Goal: Navigation & Orientation: Understand site structure

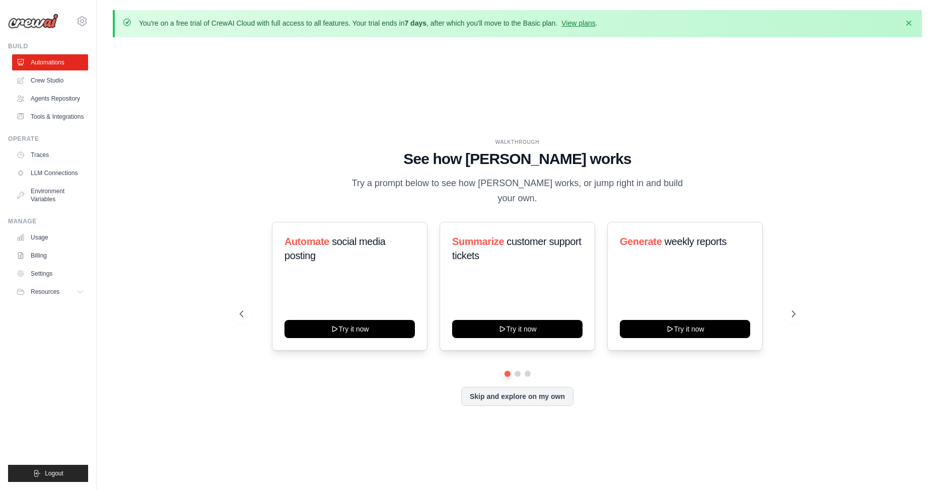
click at [187, 245] on div "WALKTHROUGH See how [PERSON_NAME] works Try a prompt below to see how [PERSON_N…" at bounding box center [517, 280] width 809 height 470
click at [799, 313] on icon at bounding box center [795, 314] width 10 height 10
click at [185, 142] on div "WALKTHROUGH See how [PERSON_NAME] works Try a prompt below to see how [PERSON_N…" at bounding box center [517, 280] width 809 height 470
click at [60, 100] on link "Agents Repository" at bounding box center [51, 99] width 76 height 16
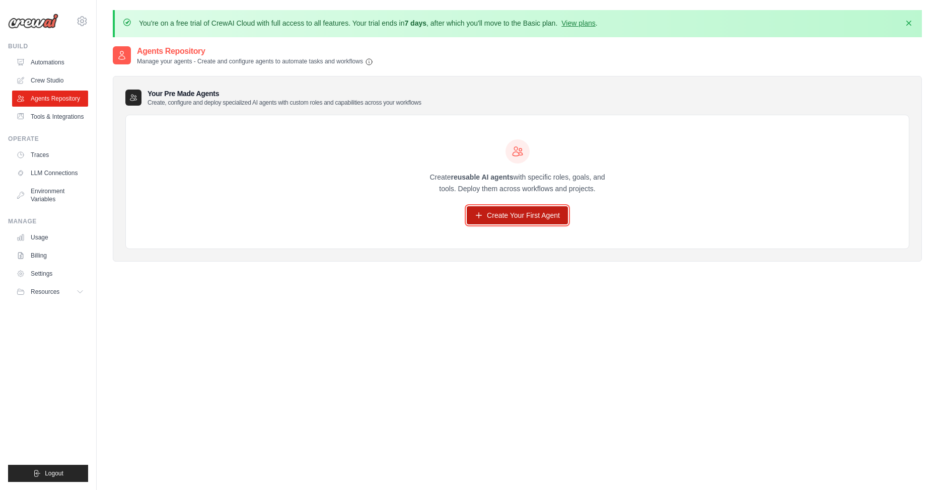
click at [522, 222] on link "Create Your First Agent" at bounding box center [517, 215] width 101 height 18
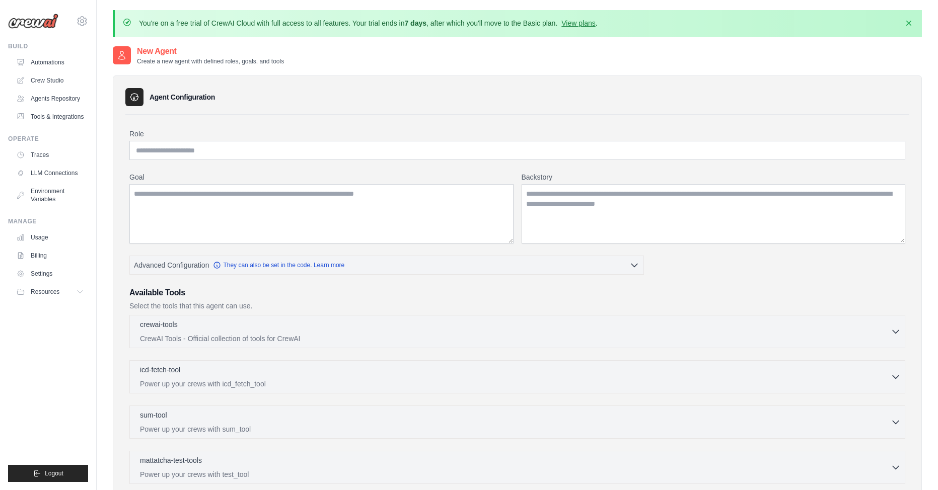
click at [122, 55] on icon at bounding box center [122, 55] width 6 height 8
click at [41, 93] on link "Agents Repository" at bounding box center [51, 99] width 76 height 16
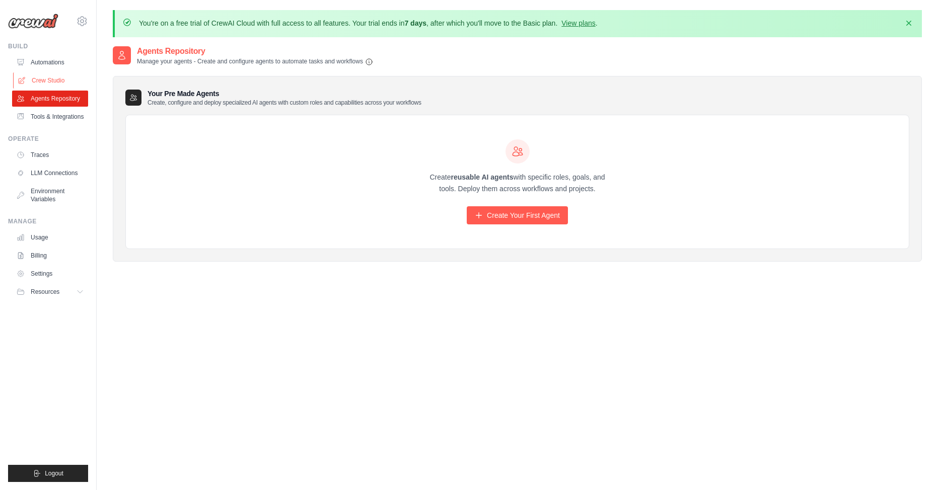
click at [51, 76] on link "Crew Studio" at bounding box center [51, 81] width 76 height 16
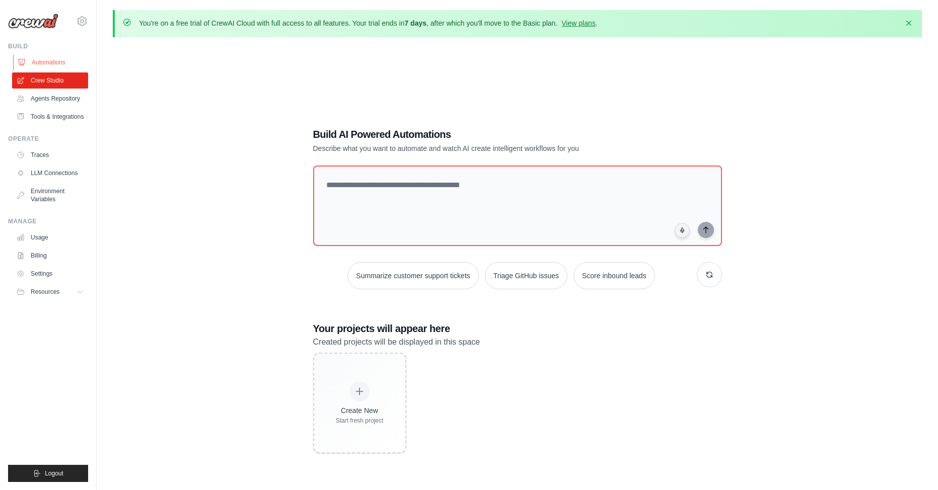
click at [54, 60] on link "Automations" at bounding box center [51, 62] width 76 height 16
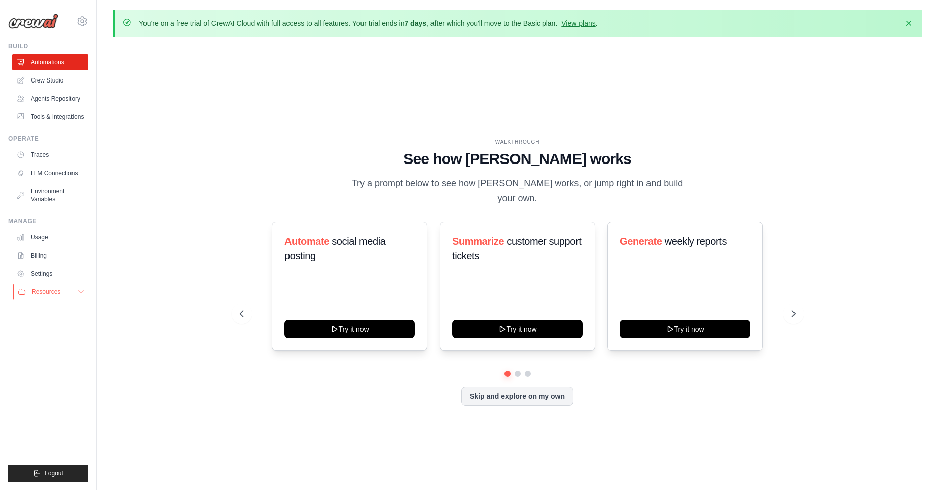
click at [58, 296] on span "Resources" at bounding box center [46, 292] width 29 height 8
click at [792, 319] on button at bounding box center [794, 314] width 20 height 20
